Goal: Task Accomplishment & Management: Manage account settings

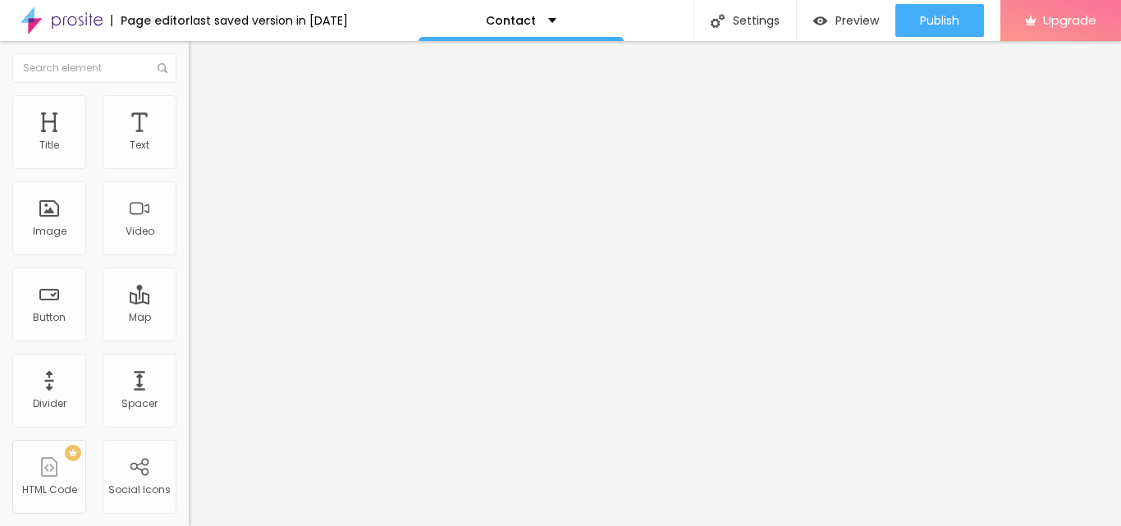
drag, startPoint x: 96, startPoint y: 181, endPoint x: 12, endPoint y: 184, distance: 83.8
click at [189, 154] on input "Alboom [GEOGRAPHIC_DATA]" at bounding box center [287, 146] width 197 height 16
paste input "[STREET_ADDRESS]"
type input "[STREET_ADDRESS]"
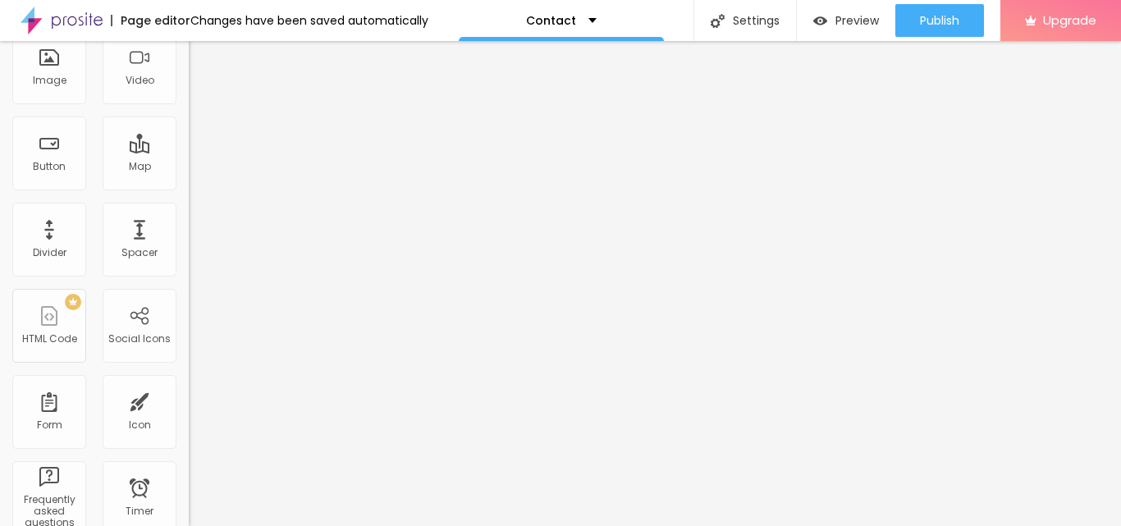
scroll to position [0, 0]
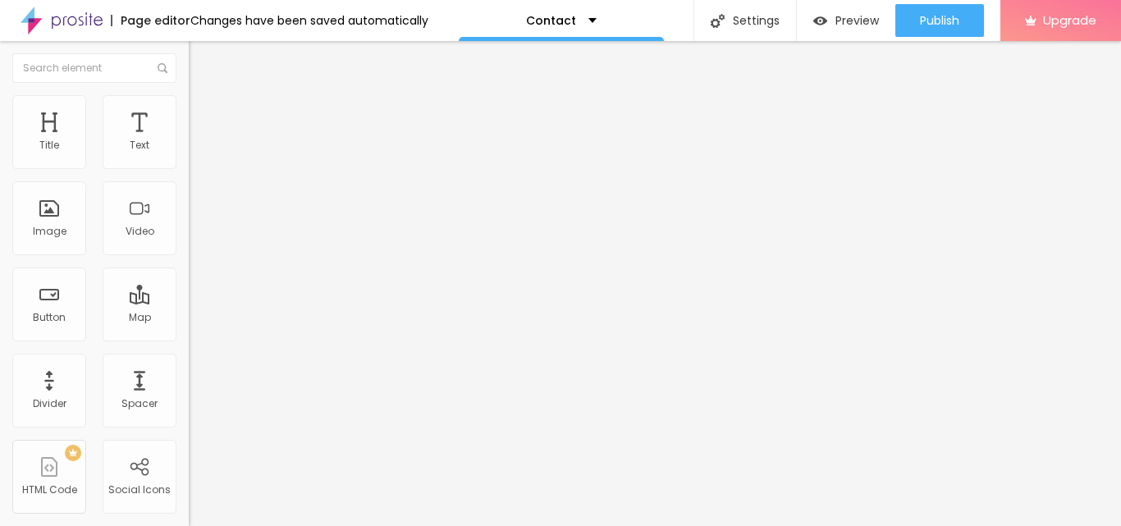
click at [189, 307] on img at bounding box center [283, 401] width 189 height 189
drag, startPoint x: 72, startPoint y: 223, endPoint x: 18, endPoint y: 223, distance: 54.2
click at [189, 507] on input "Conversar no WhatsApp" at bounding box center [287, 515] width 197 height 16
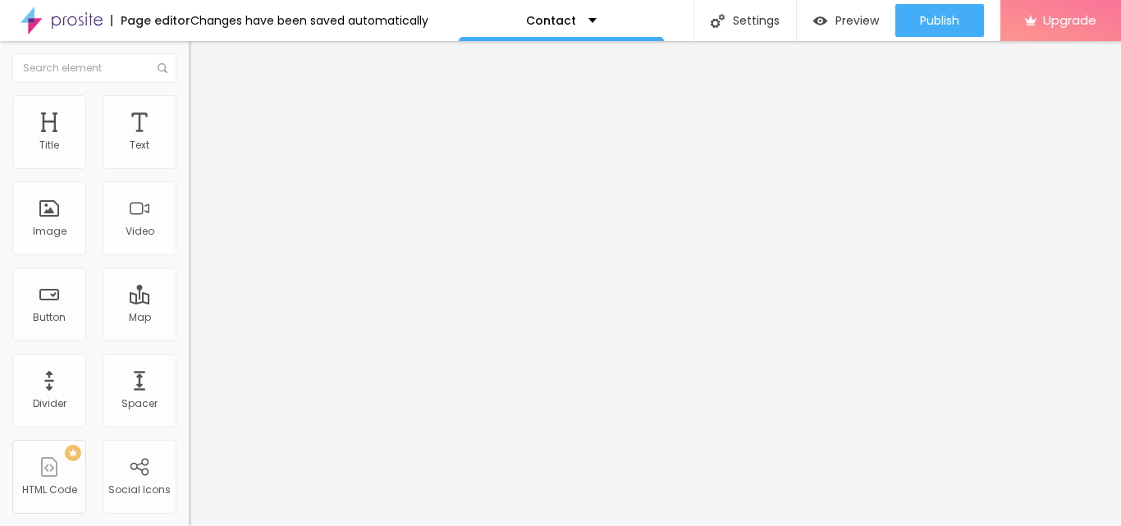
paste input "9958125633"
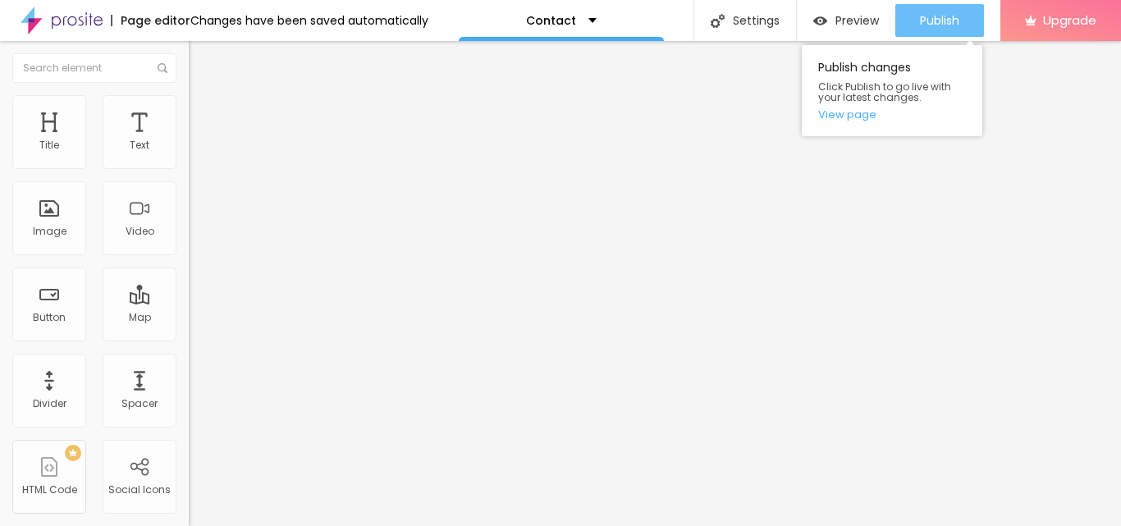
type input "[PHONE_NUMBER] no WhatsApp"
click at [931, 19] on span "Publish" at bounding box center [939, 20] width 39 height 13
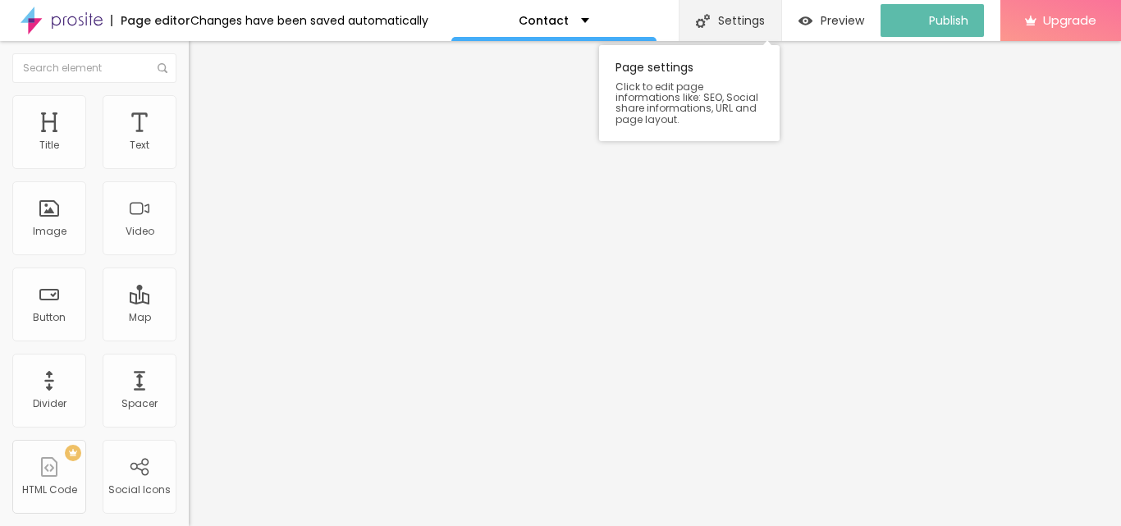
click at [748, 16] on div "Settings" at bounding box center [730, 20] width 103 height 41
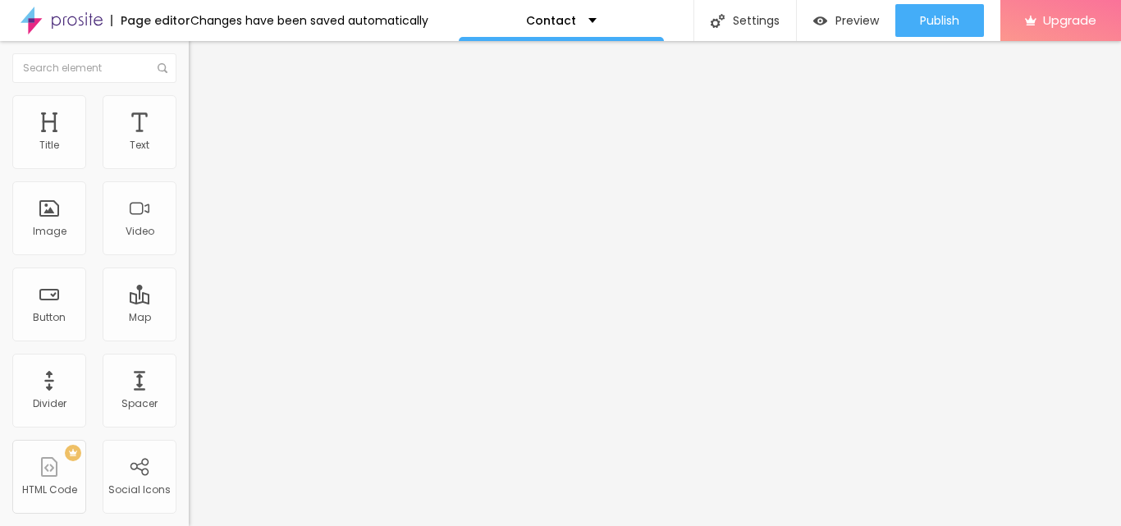
drag, startPoint x: 678, startPoint y: 320, endPoint x: 359, endPoint y: 339, distance: 319.8
paste input "ODREJ REGAL PAVILION PROJECT TOUR ☎️9958125633, [GEOGRAPHIC_DATA] NEAR [GEOGRAP…"
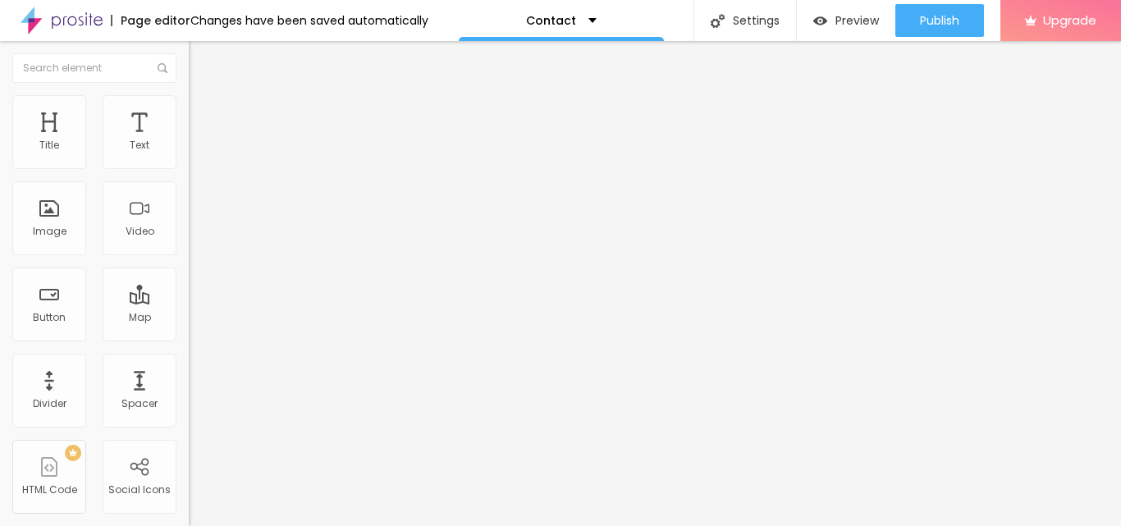
type input "[GEOGRAPHIC_DATA] PROJECT TOUR ☎️9958125633, [GEOGRAPHIC_DATA] NEAR [GEOGRAPHIC…"
drag, startPoint x: 630, startPoint y: 239, endPoint x: 350, endPoint y: 290, distance: 284.4
paste textarea "Godrej [GEOGRAPHIC_DATA] boasts a wide array of amenities designed for a luxuri…"
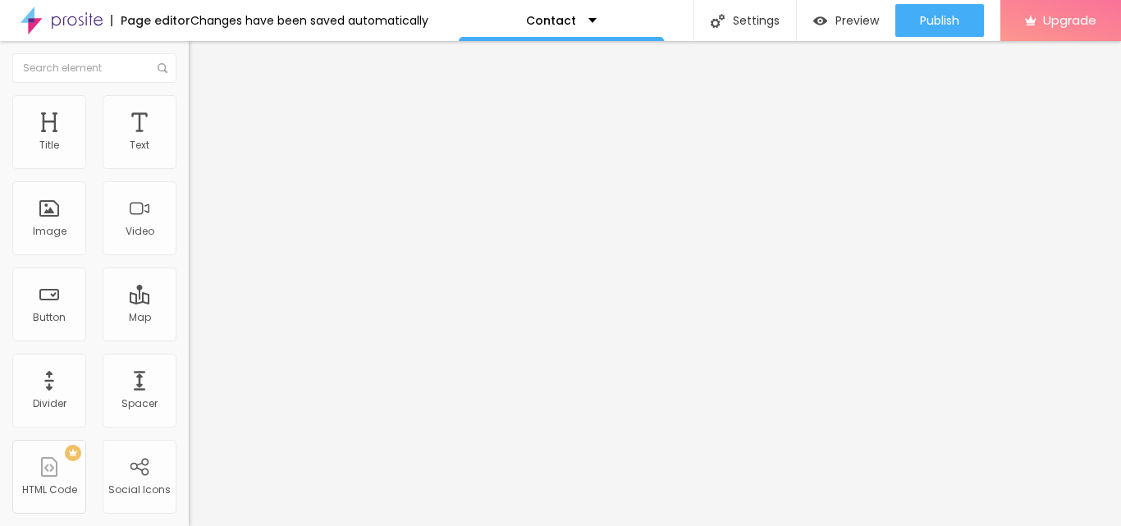
drag, startPoint x: 652, startPoint y: 172, endPoint x: 670, endPoint y: 236, distance: 65.7
paste textarea "9958125633"
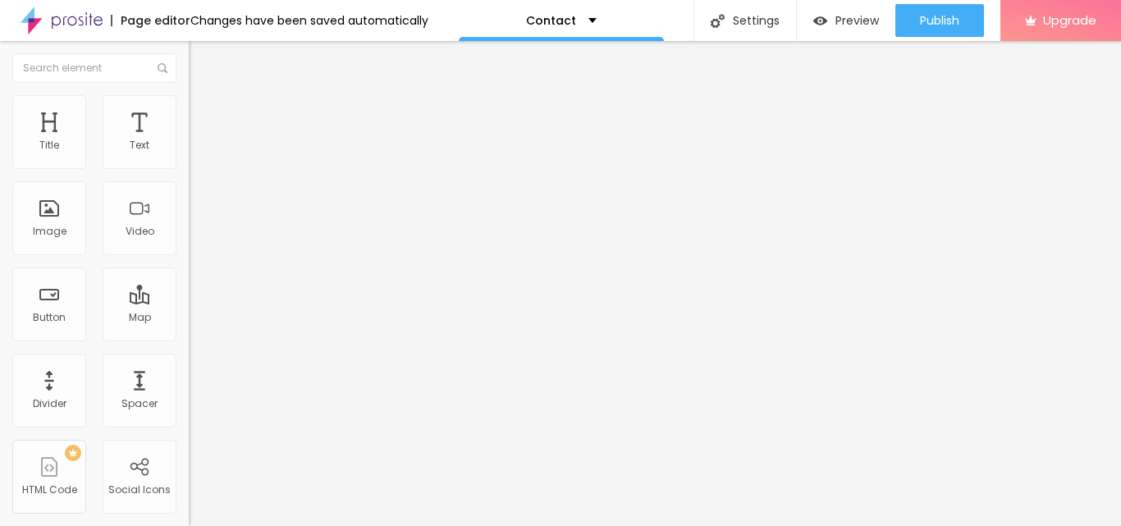
type textarea "Godrej Regal Pavilion Call [PHONE_NUMBER] boasts a wide array of amenities desi…"
paste textarea "[PERSON_NAME], [PERSON_NAME][GEOGRAPHIC_DATA], Godrej Regal Pavilion News, [PER…"
type textarea "[PERSON_NAME], [PERSON_NAME][GEOGRAPHIC_DATA], Godrej Regal Pavilion News, [PER…"
drag, startPoint x: 281, startPoint y: 130, endPoint x: 292, endPoint y: 136, distance: 12.5
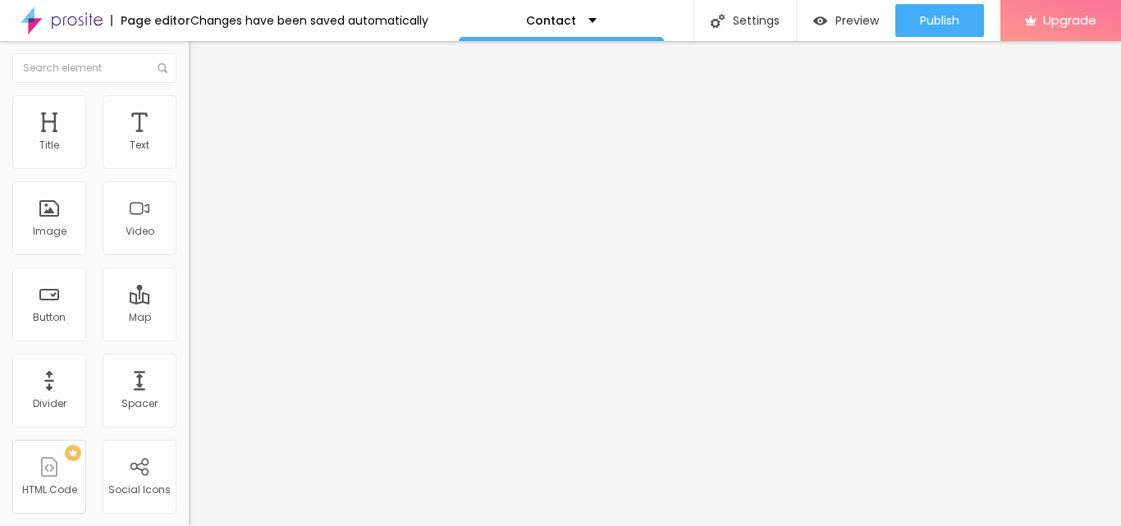
scroll to position [170, 0]
drag, startPoint x: 673, startPoint y: 286, endPoint x: 628, endPoint y: 332, distance: 64.4
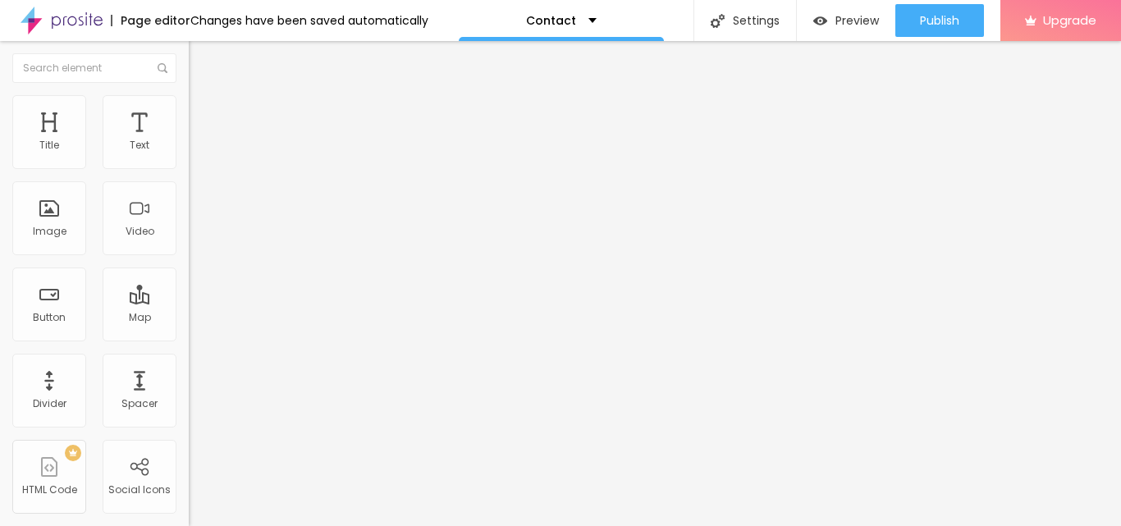
paste input "ODREJ REGAL PAVILION PROJECT TOUR ☎️9958125633, [GEOGRAPHIC_DATA] NEAR [GEOGRAP…"
type input "[GEOGRAPHIC_DATA] PROJECT TOUR ☎️9958125633, [GEOGRAPHIC_DATA] NEAR [GEOGRAPHIC…"
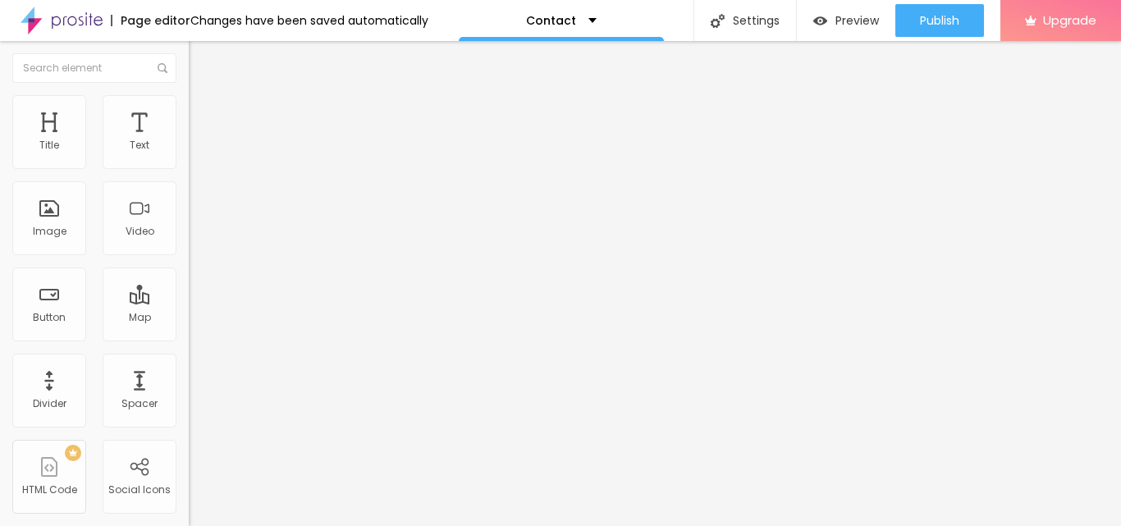
scroll to position [0, 0]
drag, startPoint x: 411, startPoint y: 341, endPoint x: 743, endPoint y: 402, distance: 337.2
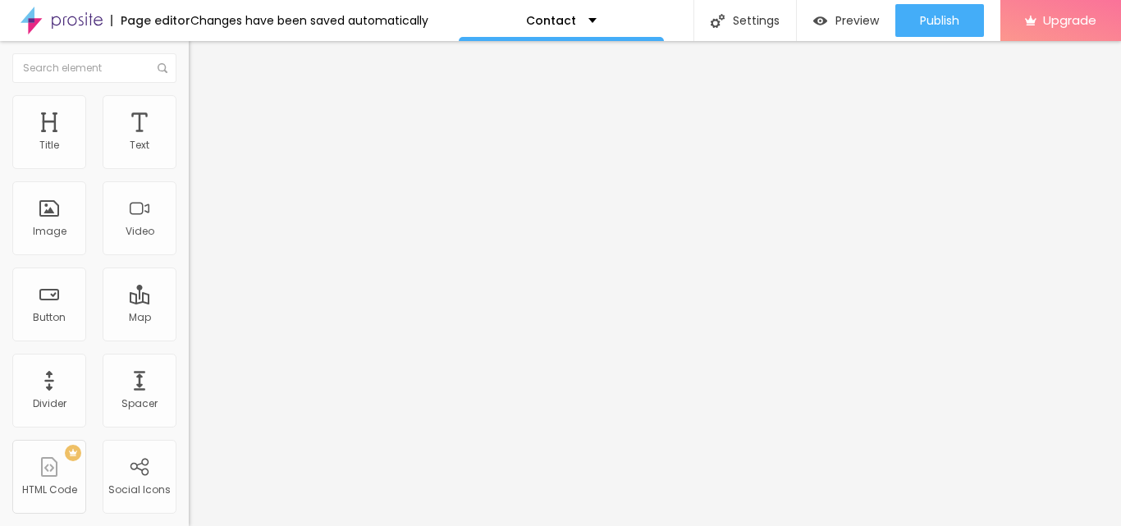
drag, startPoint x: 753, startPoint y: 251, endPoint x: 400, endPoint y: 231, distance: 353.5
drag, startPoint x: 620, startPoint y: 357, endPoint x: 315, endPoint y: 366, distance: 304.6
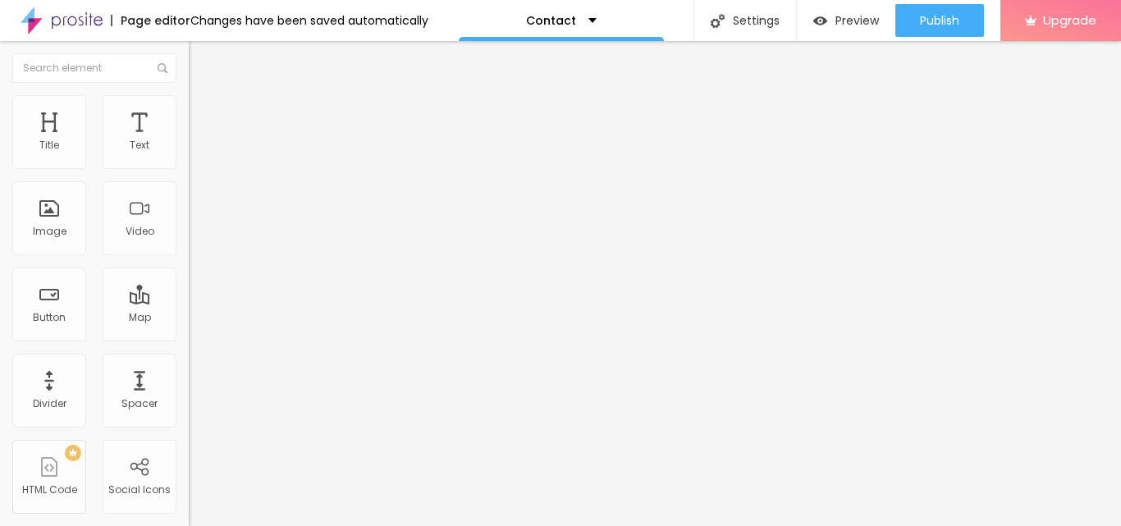
paste textarea "Godrej Regal Pavilion Call [PHONE_NUMBER] boasts a wide array of amenities desi…"
type textarea "Godrej Regal Pavilion Call [PHONE_NUMBER] boasts a wide array of amenities desi…"
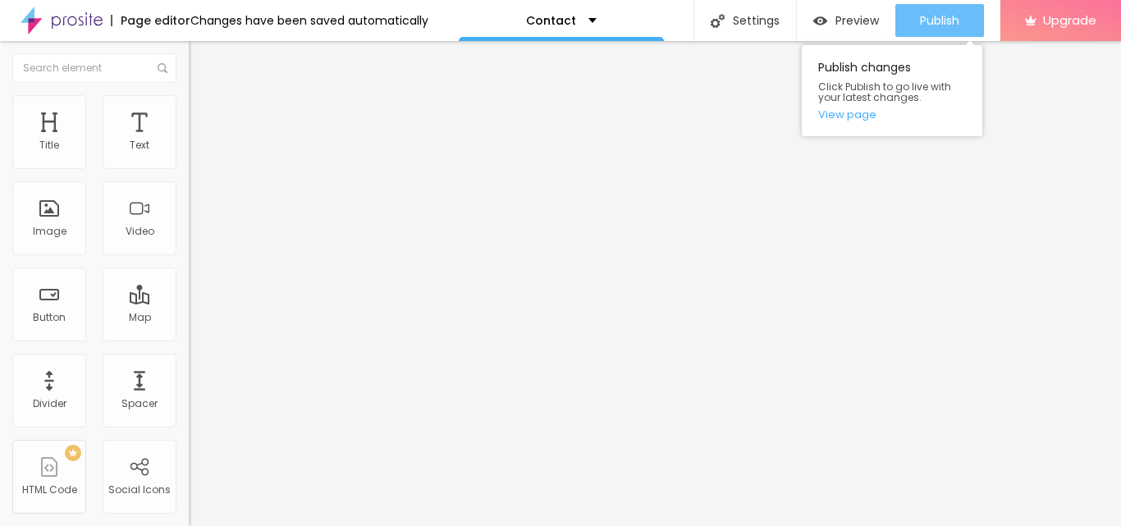
click at [936, 32] on div "Publish" at bounding box center [939, 20] width 39 height 33
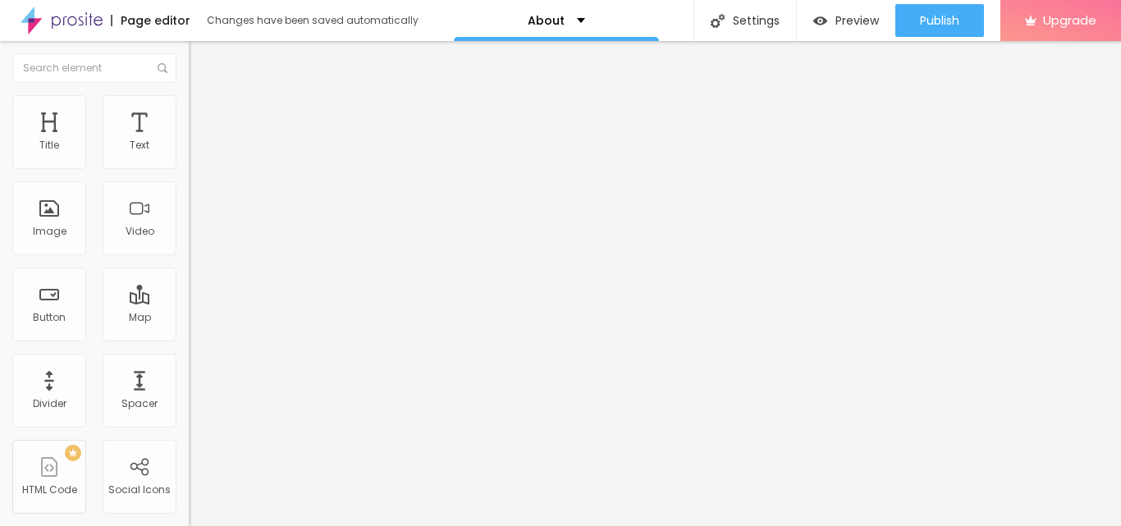
click at [189, 141] on span "Change image" at bounding box center [233, 134] width 88 height 14
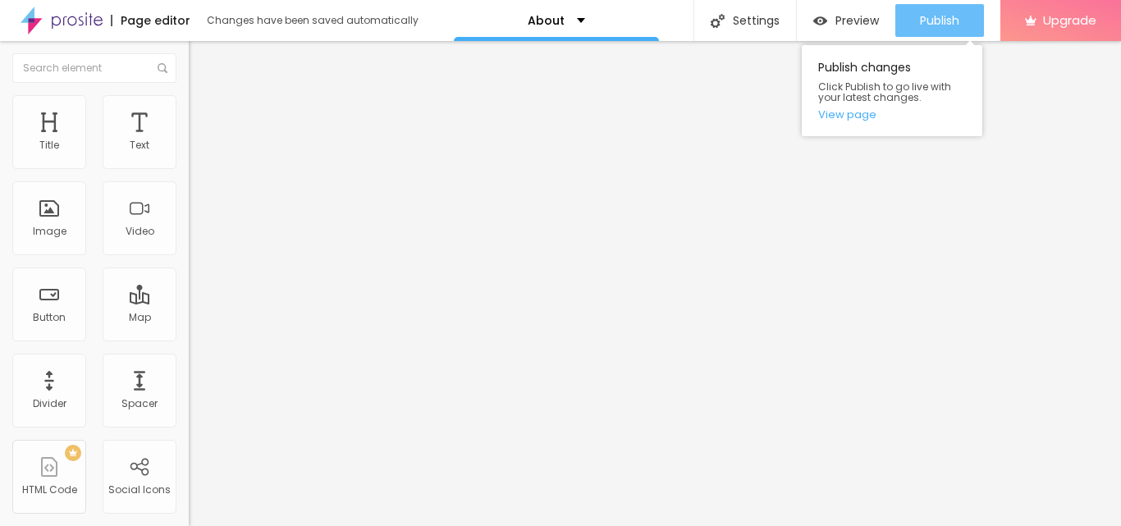
click at [921, 27] on span "Publish" at bounding box center [939, 20] width 39 height 13
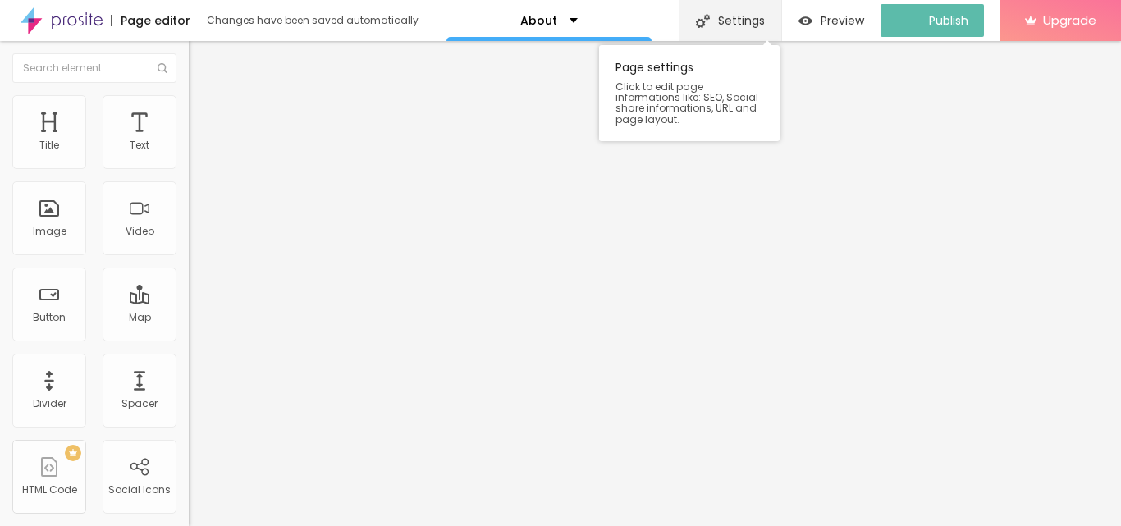
click at [736, 26] on div "Settings" at bounding box center [730, 20] width 103 height 41
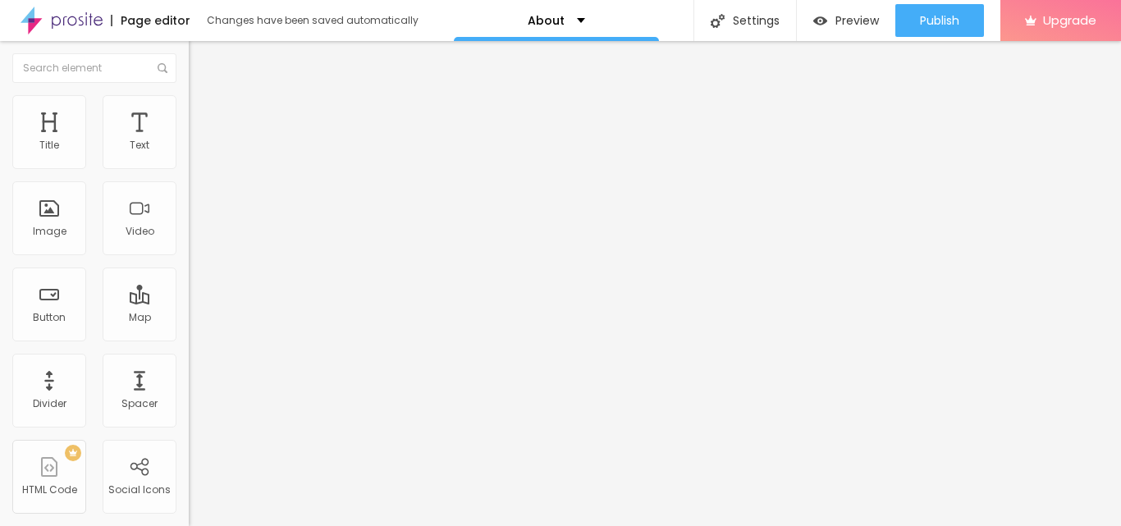
drag, startPoint x: 653, startPoint y: 327, endPoint x: 223, endPoint y: 392, distance: 434.9
paste input "Godrej [GEOGRAPHIC_DATA] [GEOGRAPHIC_DATA] – Strategic Location, Strong ROI"
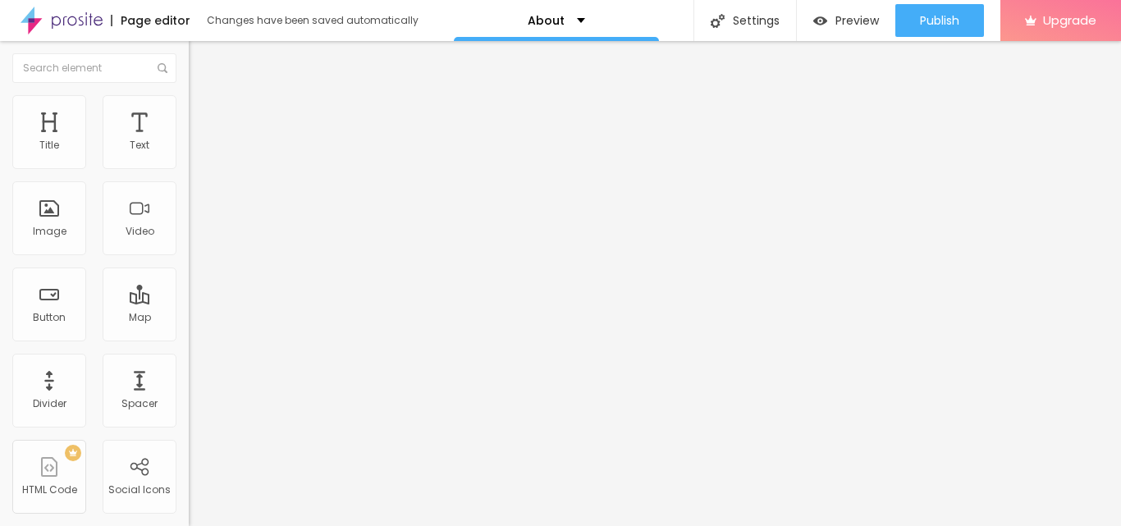
type input "Godrej [GEOGRAPHIC_DATA] [GEOGRAPHIC_DATA] – Strategic Location, Strong ROI"
drag, startPoint x: 659, startPoint y: 245, endPoint x: 451, endPoint y: 366, distance: 240.1
paste textarea "Living at [GEOGRAPHIC_DATA] in [GEOGRAPHIC_DATA]'s [PERSON_NAME] offers a multi…"
type textarea "Living at [GEOGRAPHIC_DATA] in [GEOGRAPHIC_DATA]'s [PERSON_NAME] offers a multi…"
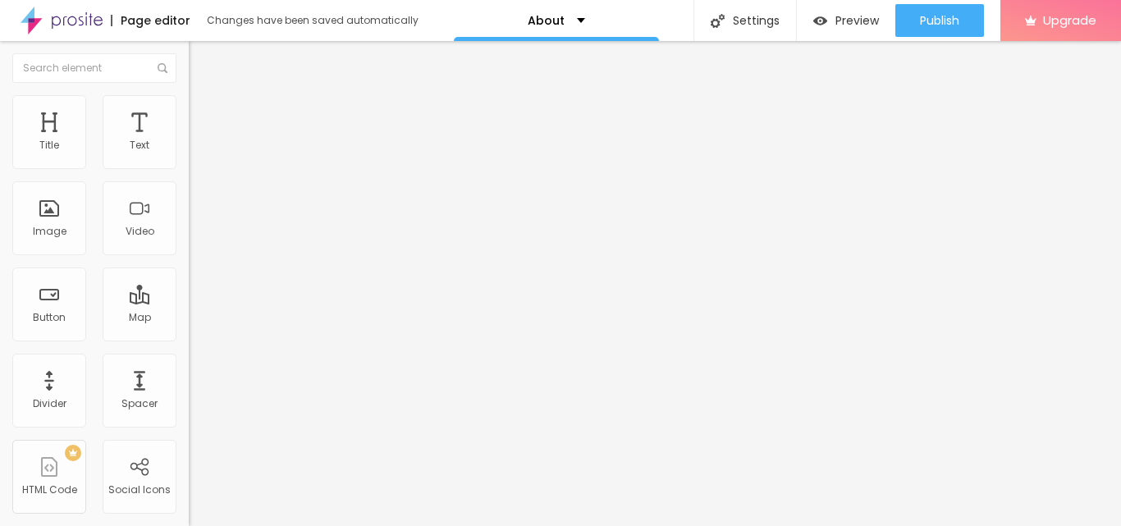
paste textarea "[PERSON_NAME], [PERSON_NAME], [PERSON_NAME] Pavilion News, [PERSON_NAME] Pavili…"
type textarea "[PERSON_NAME], [PERSON_NAME], [PERSON_NAME] Pavilion News, [PERSON_NAME] Pavili…"
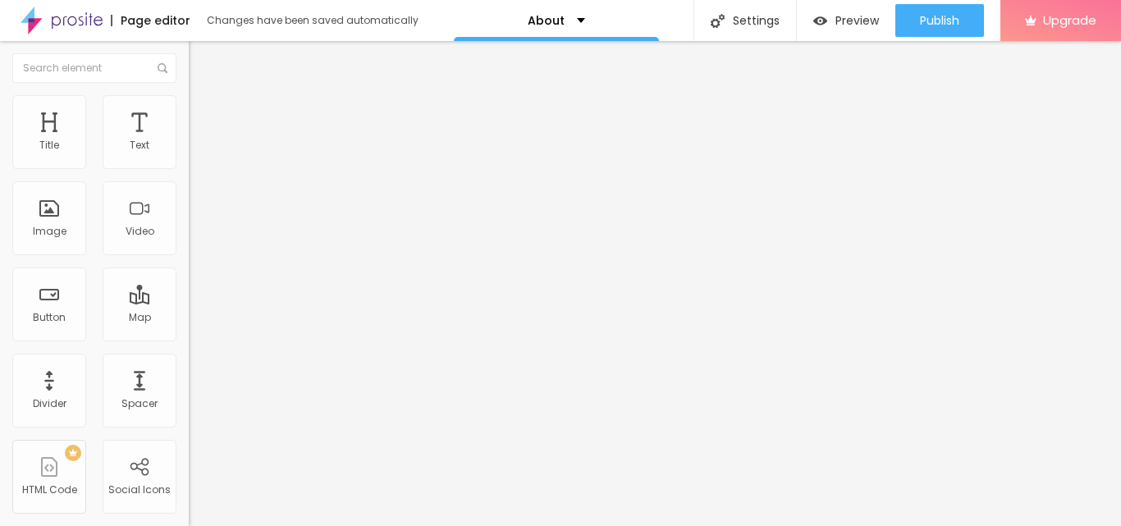
drag, startPoint x: 635, startPoint y: 284, endPoint x: 215, endPoint y: 281, distance: 420.2
paste input "Godrej Regal Pavilion Hyderabad – Strategic Location, Strong ROI"
type input "Godrej Regal Pavilion Hyderabad – Strategic Location, Strong ROI"
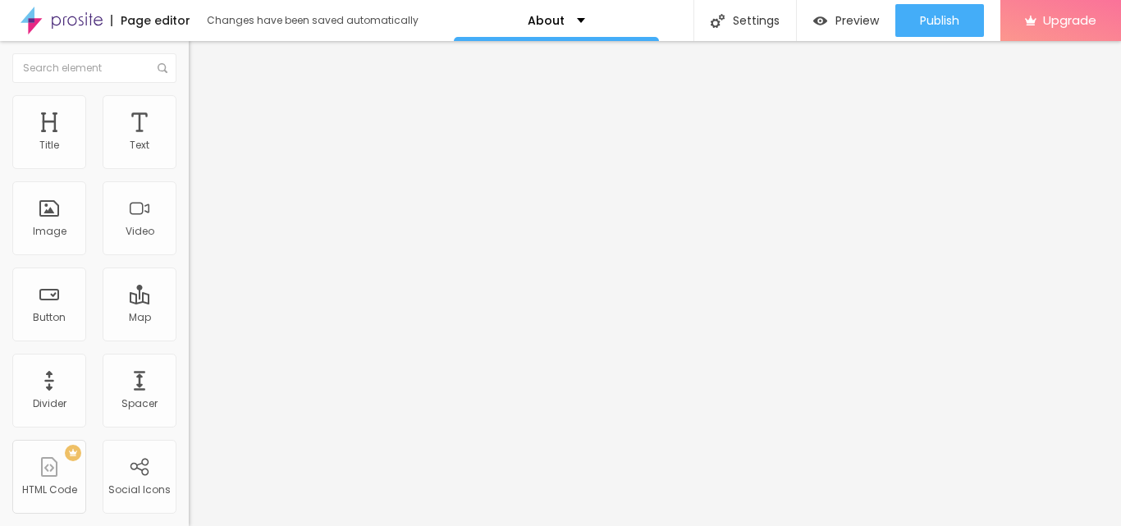
drag, startPoint x: 412, startPoint y: 265, endPoint x: 758, endPoint y: 300, distance: 348.0
drag, startPoint x: 642, startPoint y: 367, endPoint x: 281, endPoint y: 368, distance: 360.2
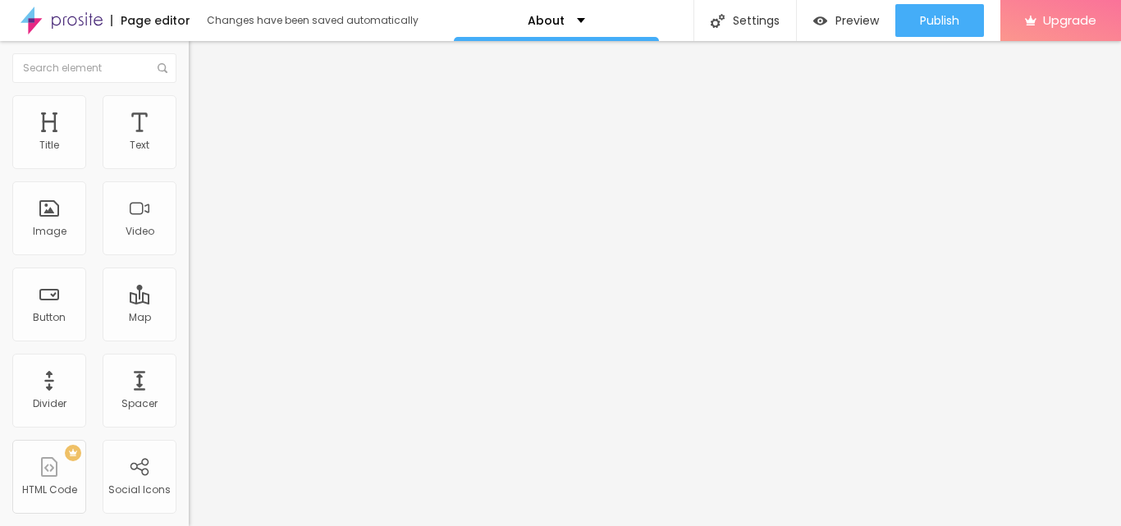
paste textarea "Living at Godrej Regal Pavilion in Hyderabad's Rajendra Nagar offers a multitud…"
type textarea "Living at Godrej Regal Pavilion in Hyderabad's Rajendra Nagar offers a multitud…"
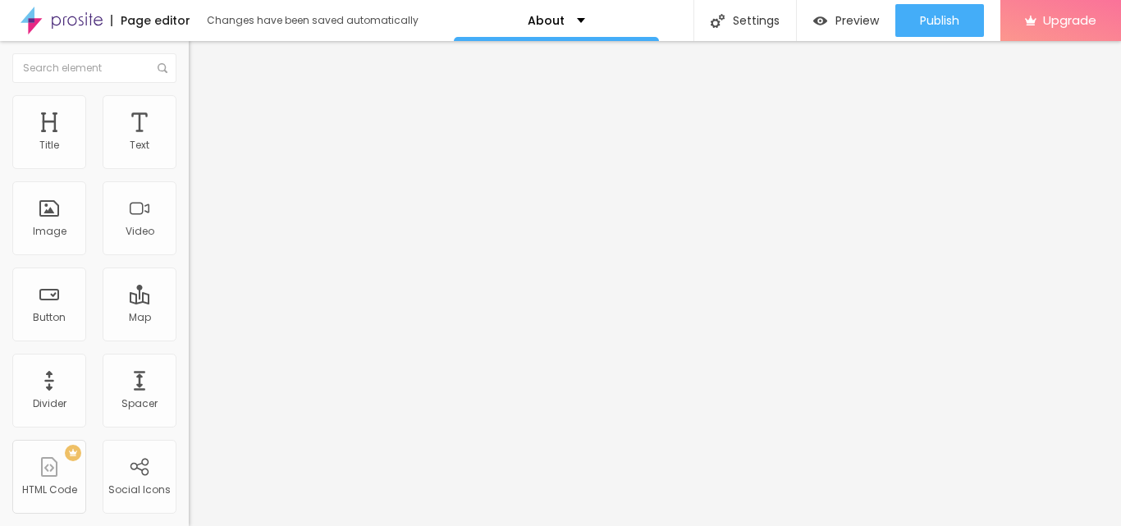
scroll to position [0, 0]
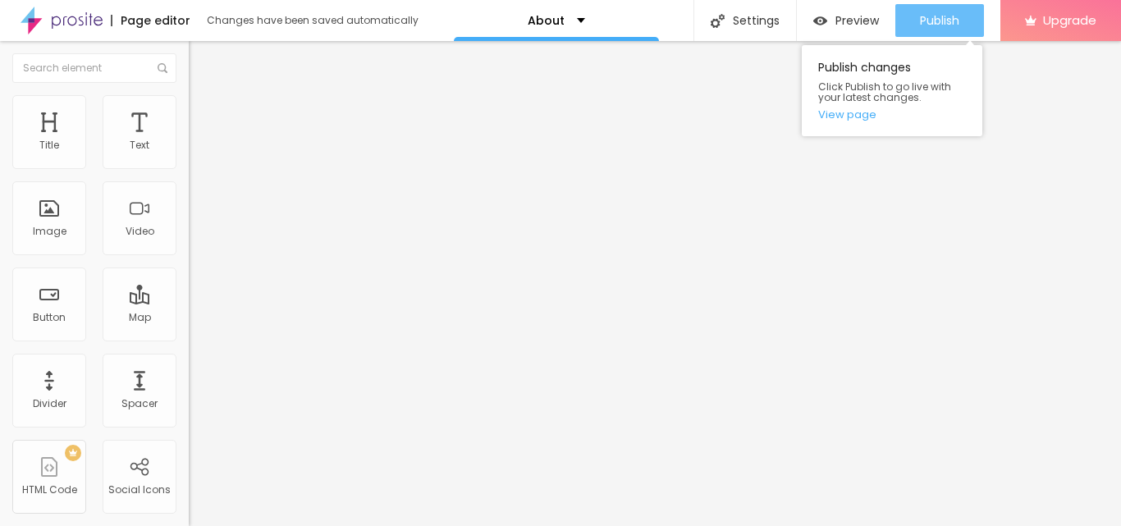
click at [932, 25] on span "Publish" at bounding box center [939, 20] width 39 height 13
